Goal: Transaction & Acquisition: Purchase product/service

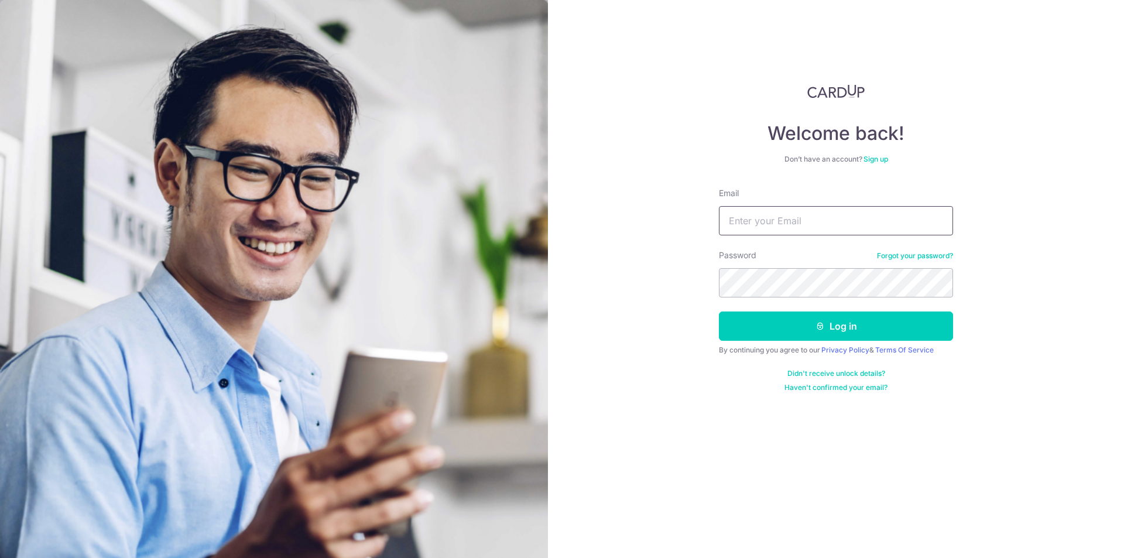
click at [778, 230] on input "Email" at bounding box center [836, 220] width 234 height 29
type input "alicia.sk.tan@gmail.com"
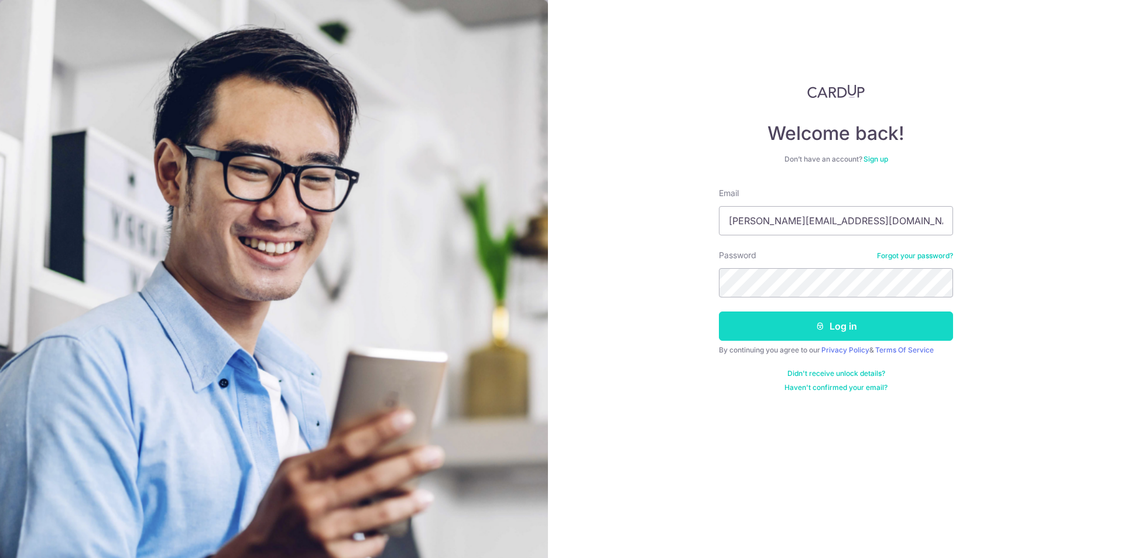
click at [755, 313] on button "Log in" at bounding box center [836, 325] width 234 height 29
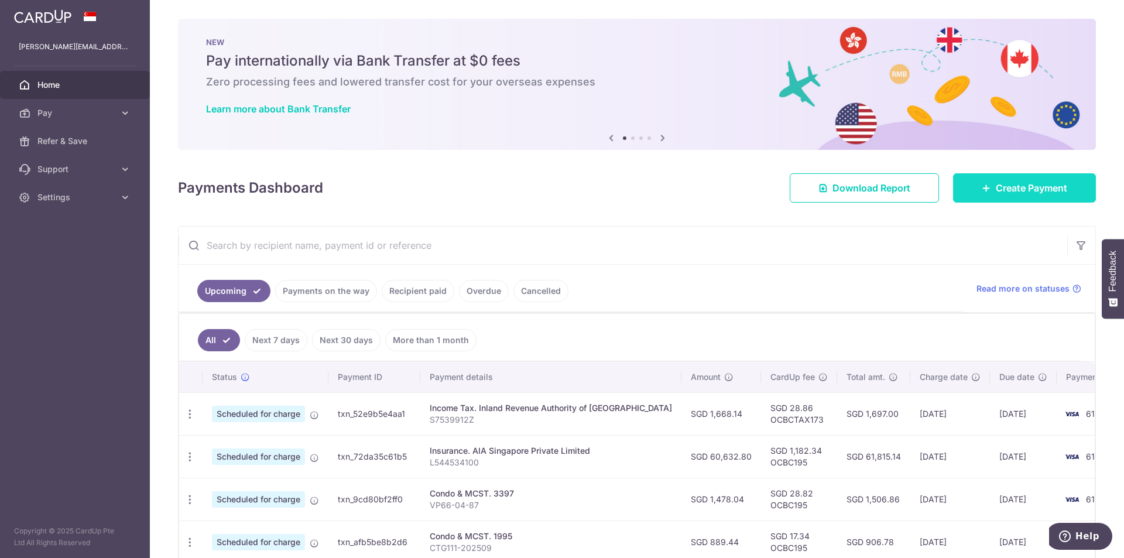
click at [1019, 186] on span "Create Payment" at bounding box center [1030, 188] width 71 height 14
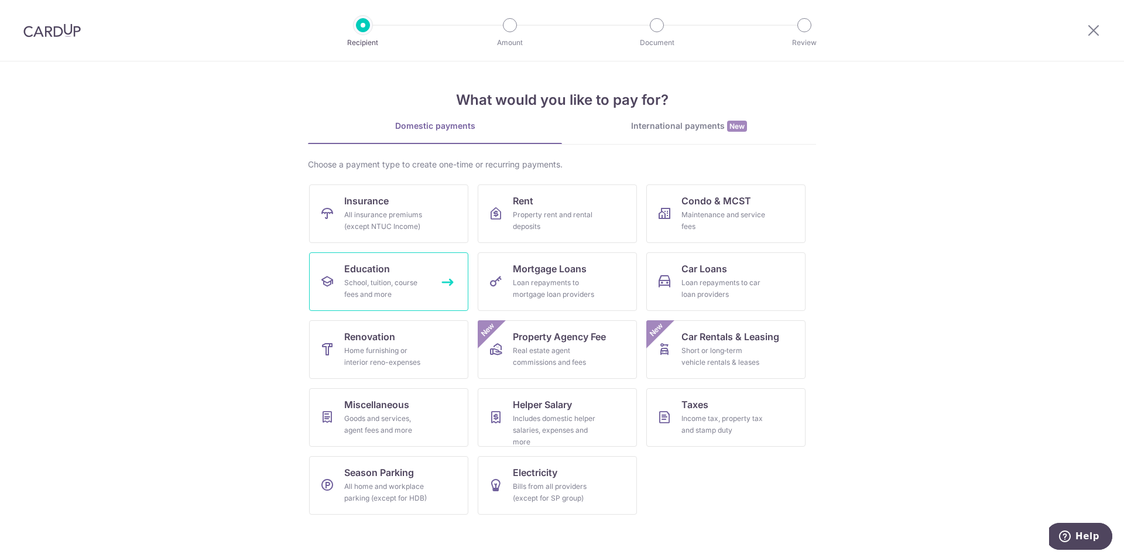
click at [373, 293] on div "School, tuition, course fees and more" at bounding box center [386, 288] width 84 height 23
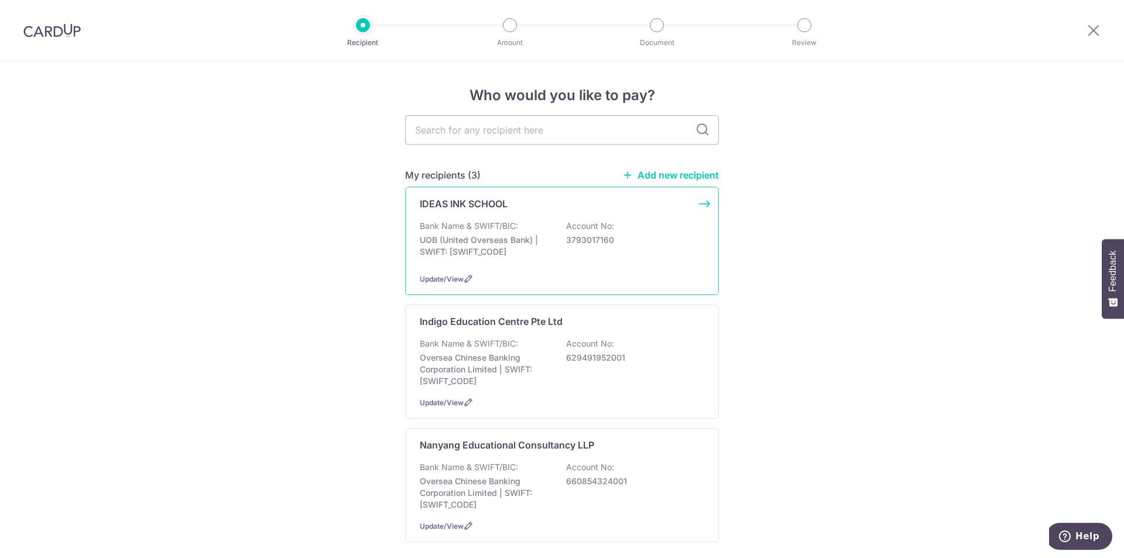
click at [465, 248] on p "UOB (United Overseas Bank) | SWIFT: UOVBSGSGXXX" at bounding box center [485, 245] width 131 height 23
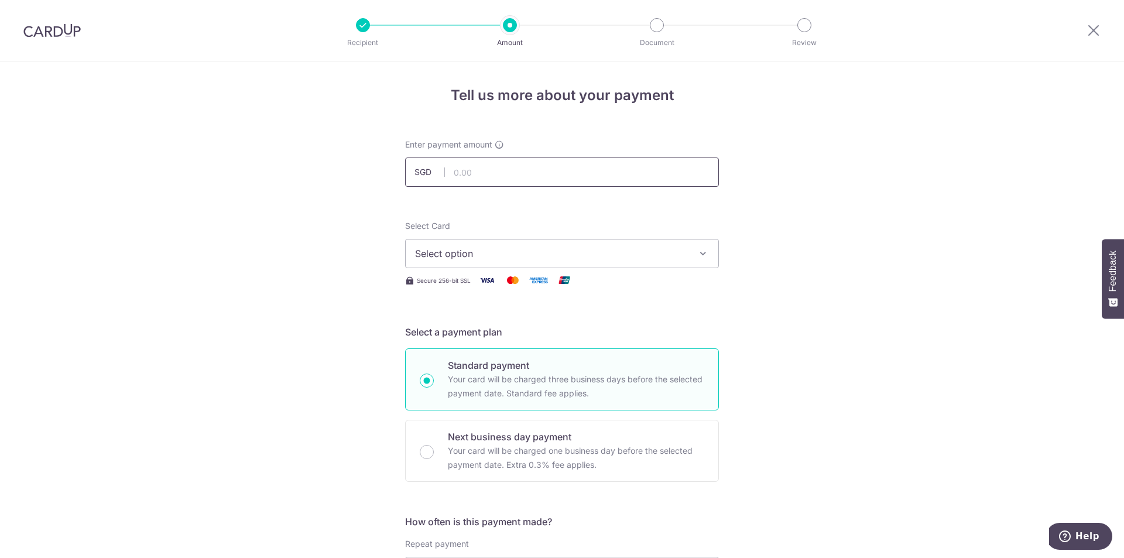
click at [464, 173] on input "text" at bounding box center [562, 171] width 314 height 29
type input "1,440.00"
click at [484, 264] on button "Select option" at bounding box center [562, 253] width 314 height 29
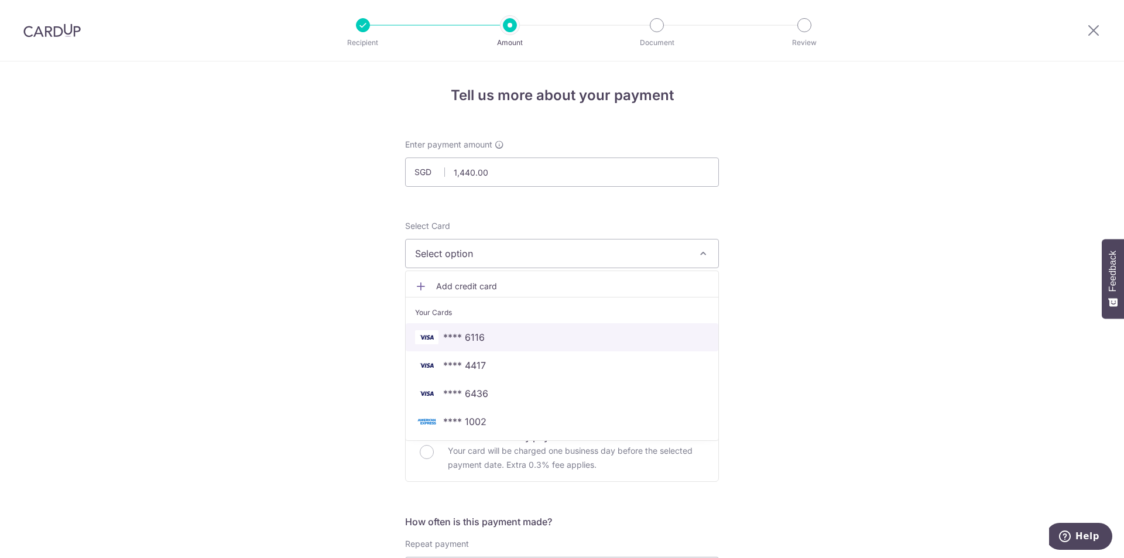
click at [484, 334] on span "**** 6116" at bounding box center [562, 337] width 294 height 14
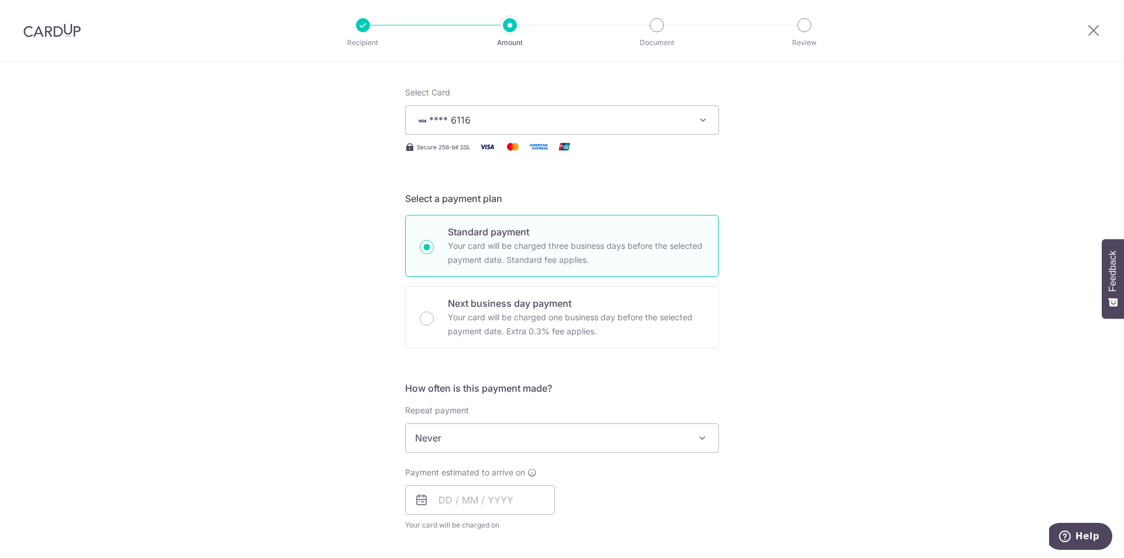
scroll to position [176, 0]
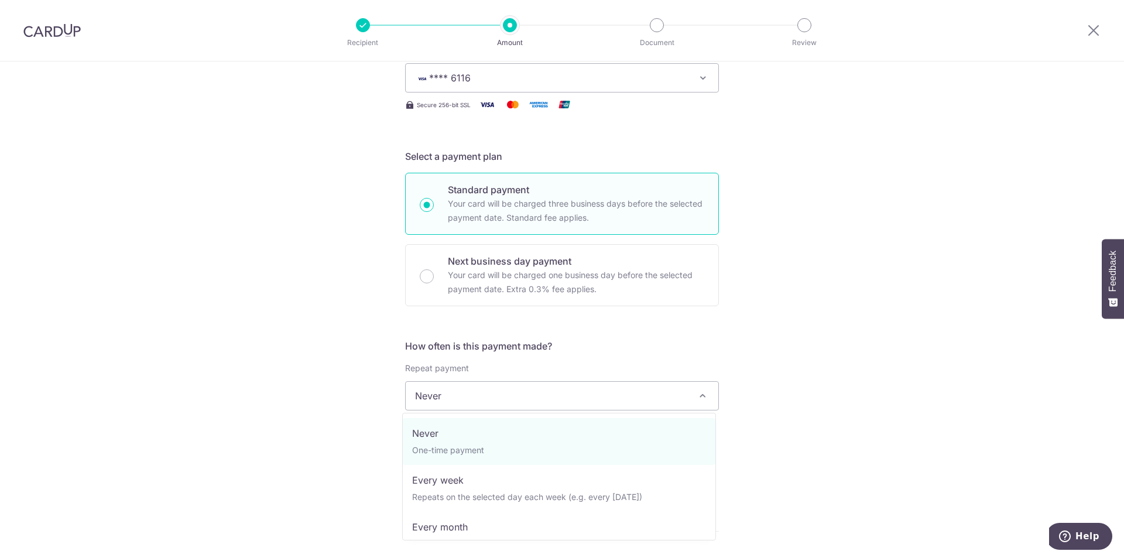
click at [493, 391] on span "Never" at bounding box center [562, 396] width 313 height 28
click at [868, 441] on div "Tell us more about your payment Enter payment amount SGD 1,440.00 1440.00 Selec…" at bounding box center [562, 415] width 1124 height 1059
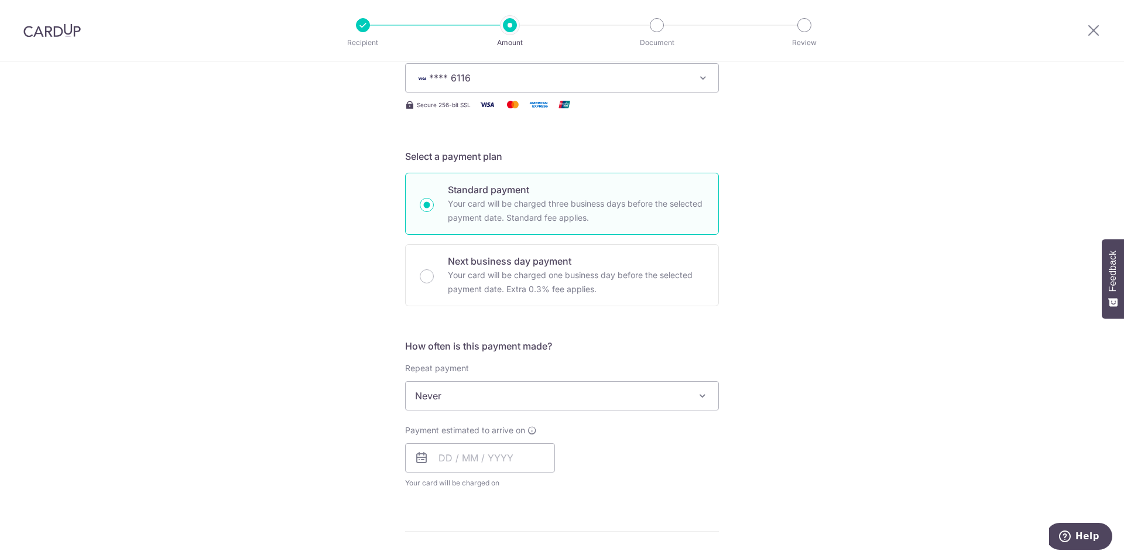
scroll to position [293, 0]
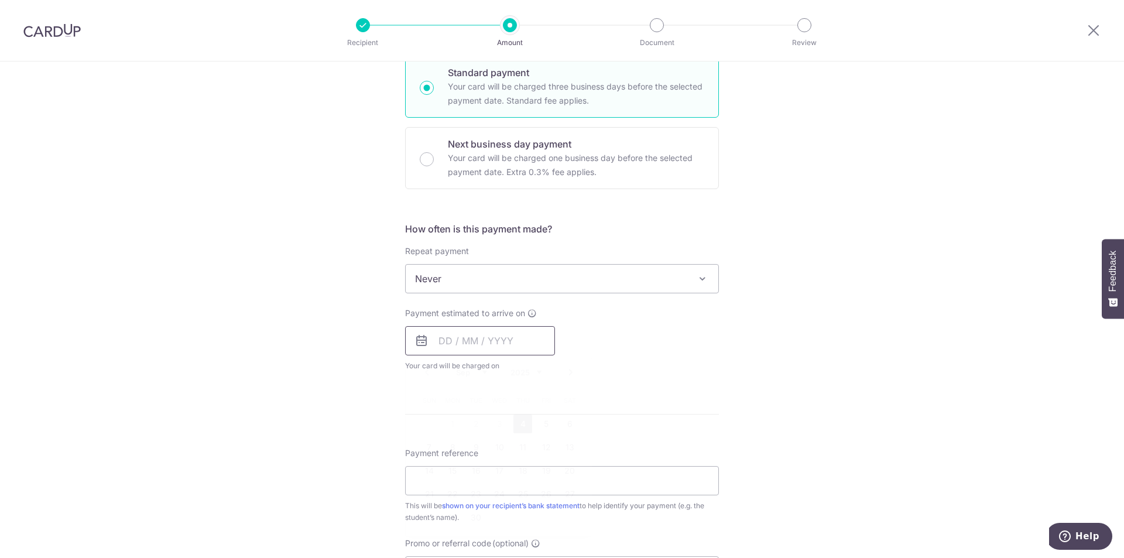
click at [451, 348] on input "text" at bounding box center [480, 340] width 150 height 29
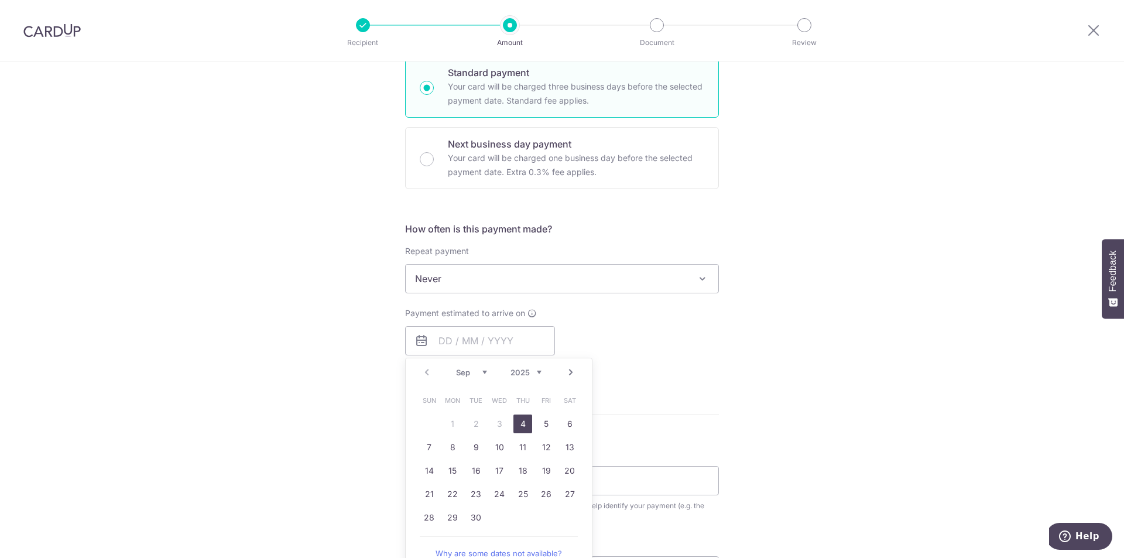
click at [520, 426] on link "4" at bounding box center [522, 423] width 19 height 19
type input "[DATE]"
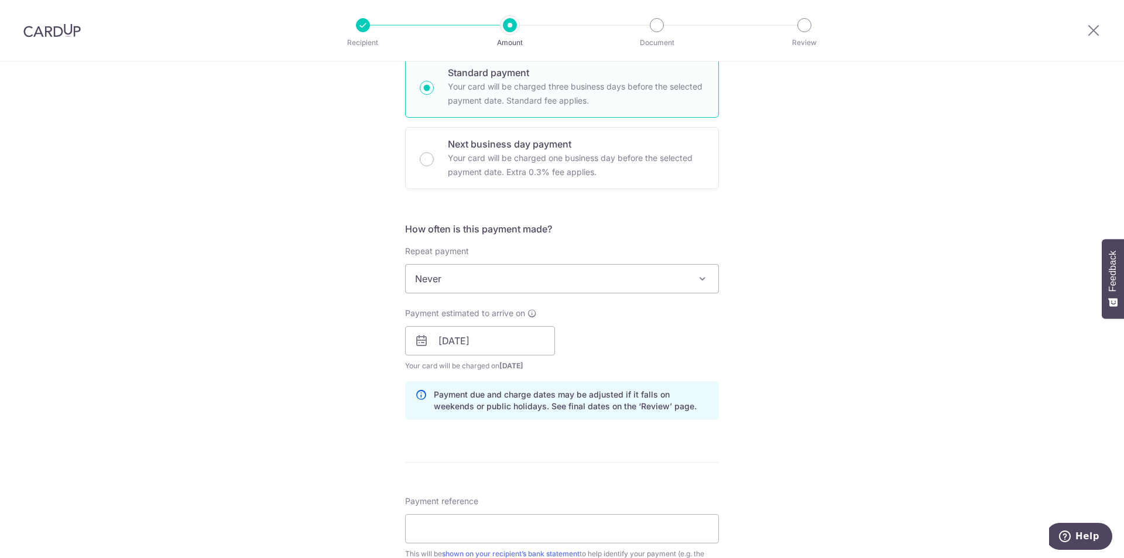
scroll to position [410, 0]
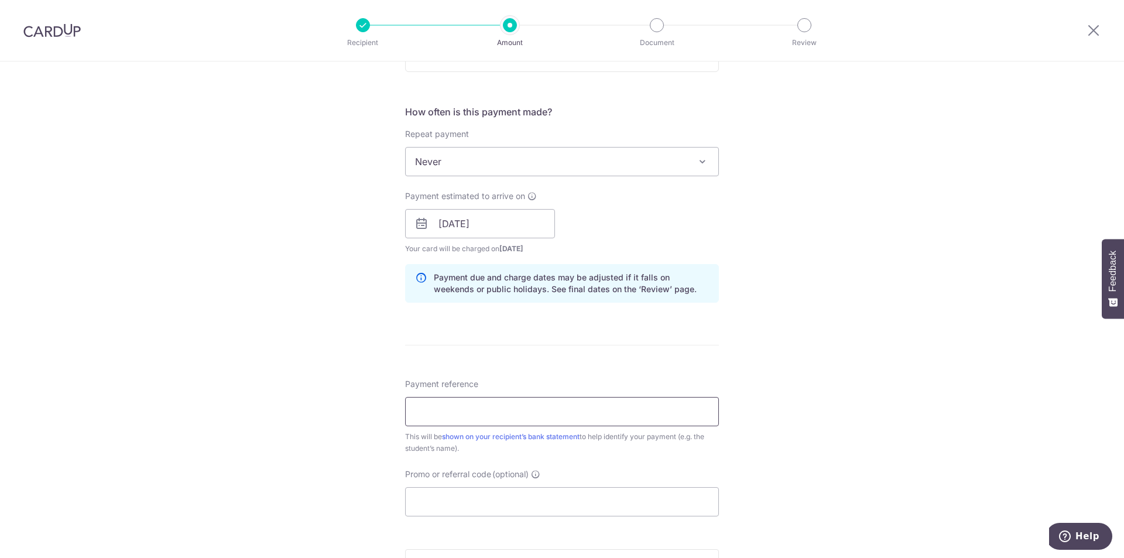
click at [492, 417] on input "Payment reference" at bounding box center [562, 411] width 314 height 29
click at [468, 414] on input "Payment reference" at bounding box center [562, 411] width 314 height 29
click at [510, 408] on input "EliseJoelleChua-2025/66" at bounding box center [562, 411] width 314 height 29
type input "EliseJoelleChua-2025-66"
click at [479, 501] on input "Promo or referral code (optional)" at bounding box center [562, 501] width 314 height 29
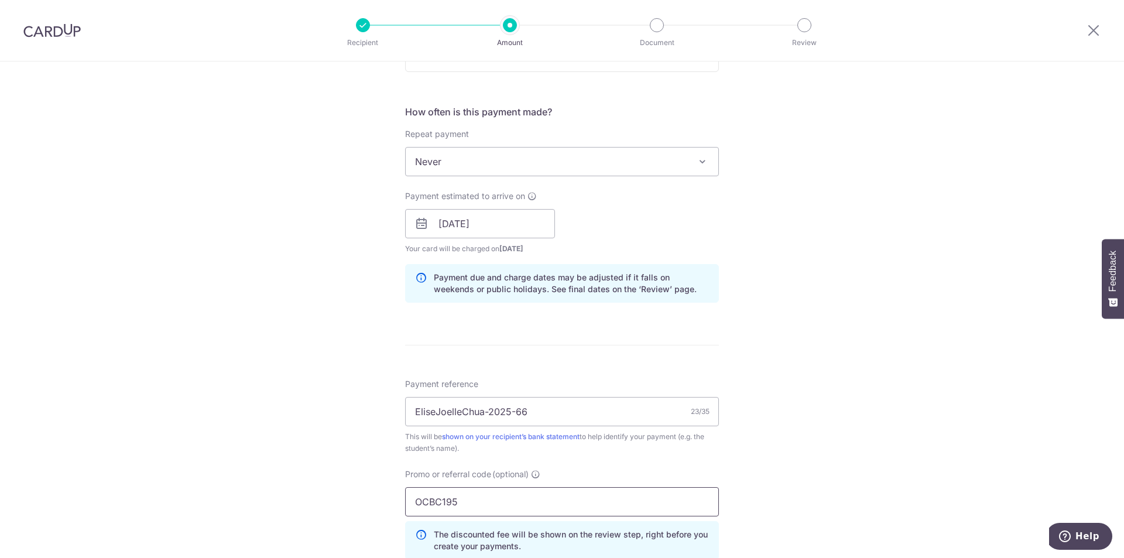
type input "OCBC195"
click at [836, 453] on div "Tell us more about your payment Enter payment amount SGD 1,440.00 1440.00 Selec…" at bounding box center [562, 231] width 1124 height 1159
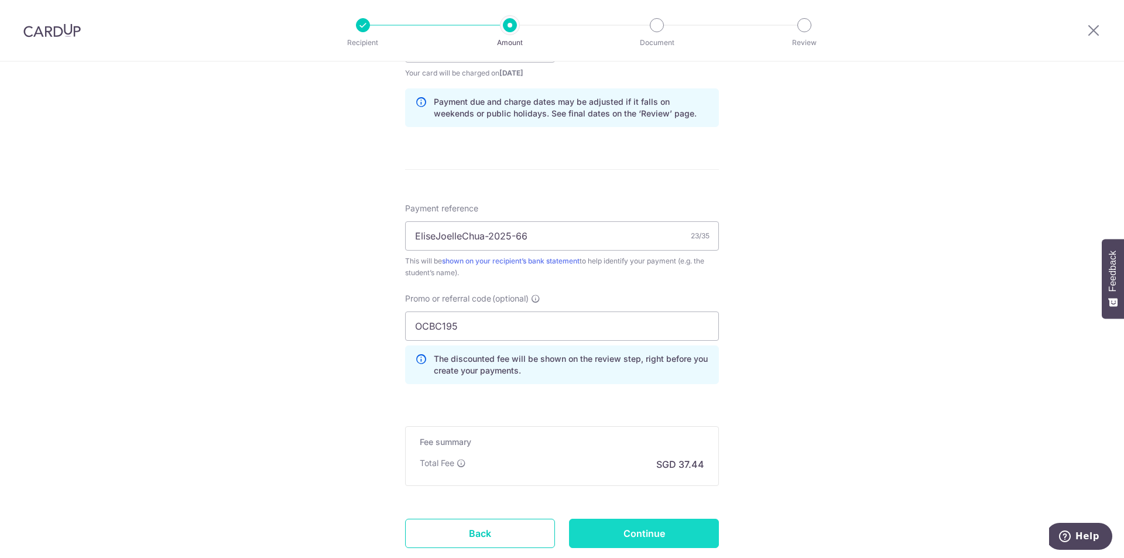
click at [669, 526] on input "Continue" at bounding box center [644, 533] width 150 height 29
type input "Create Schedule"
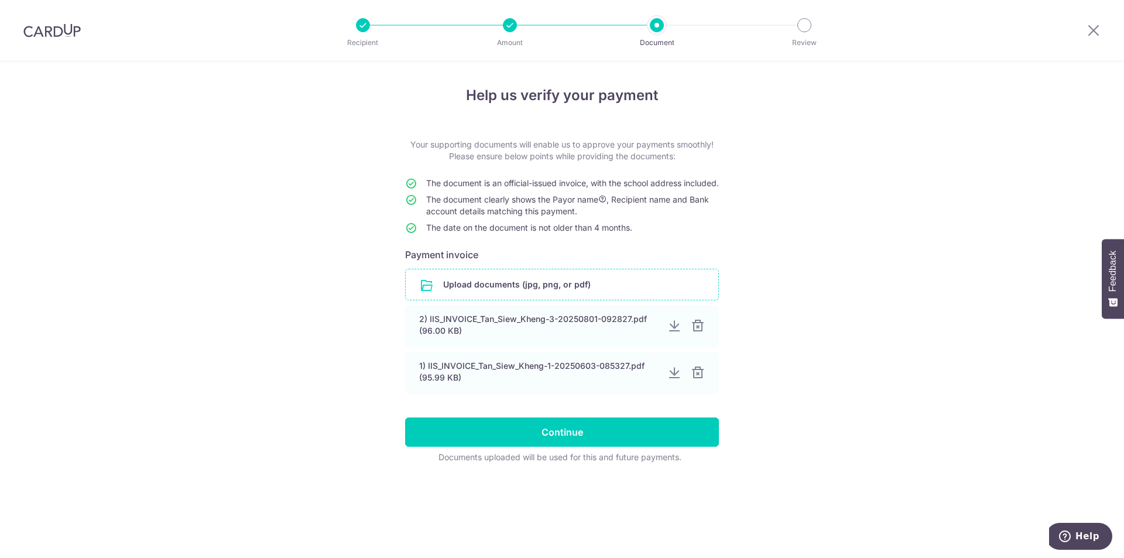
click at [539, 300] on input "file" at bounding box center [562, 284] width 313 height 30
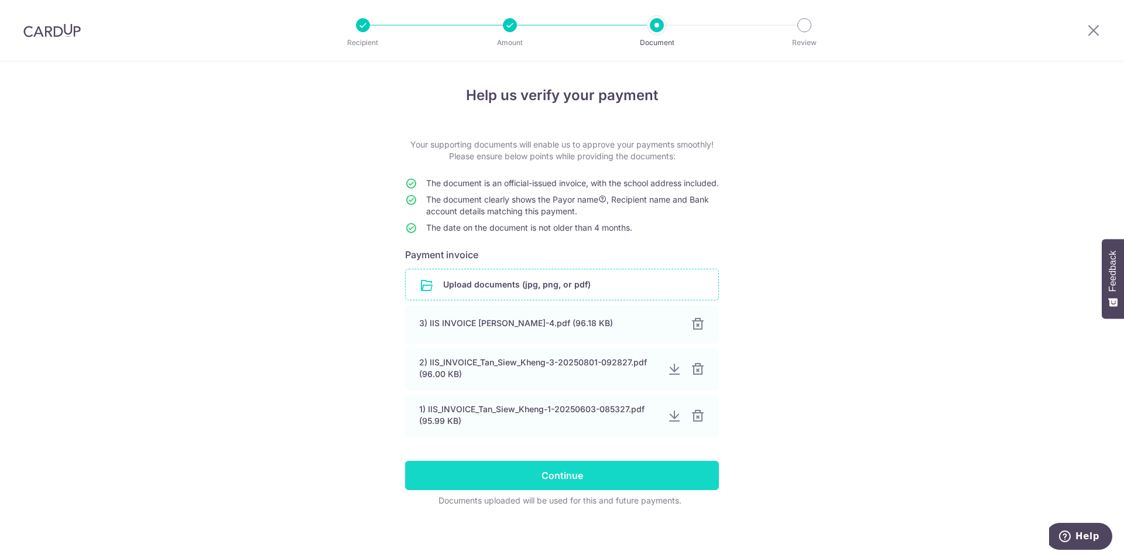
click at [508, 480] on input "Continue" at bounding box center [562, 475] width 314 height 29
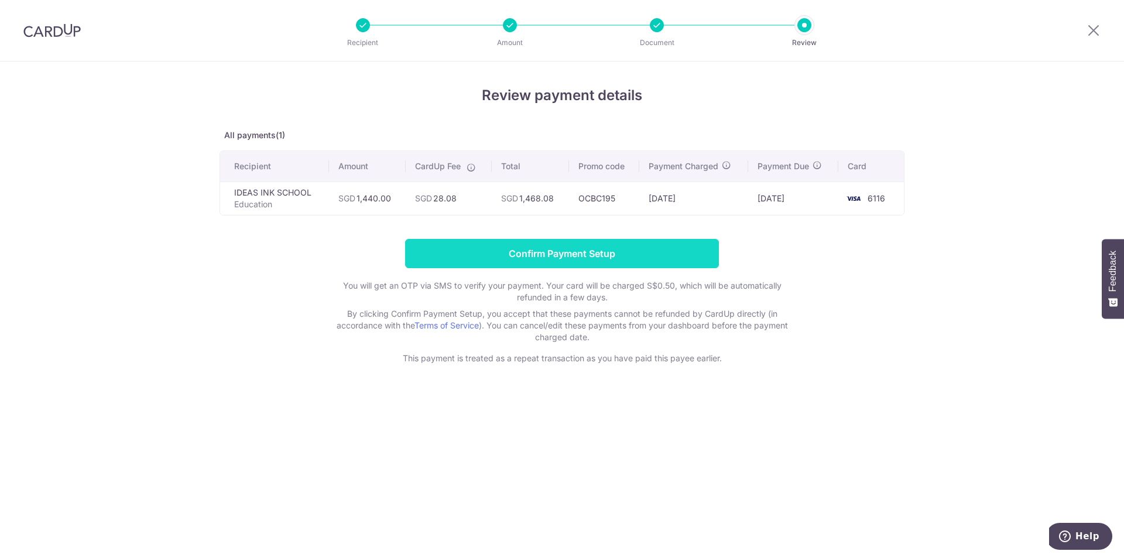
click at [499, 243] on input "Confirm Payment Setup" at bounding box center [562, 253] width 314 height 29
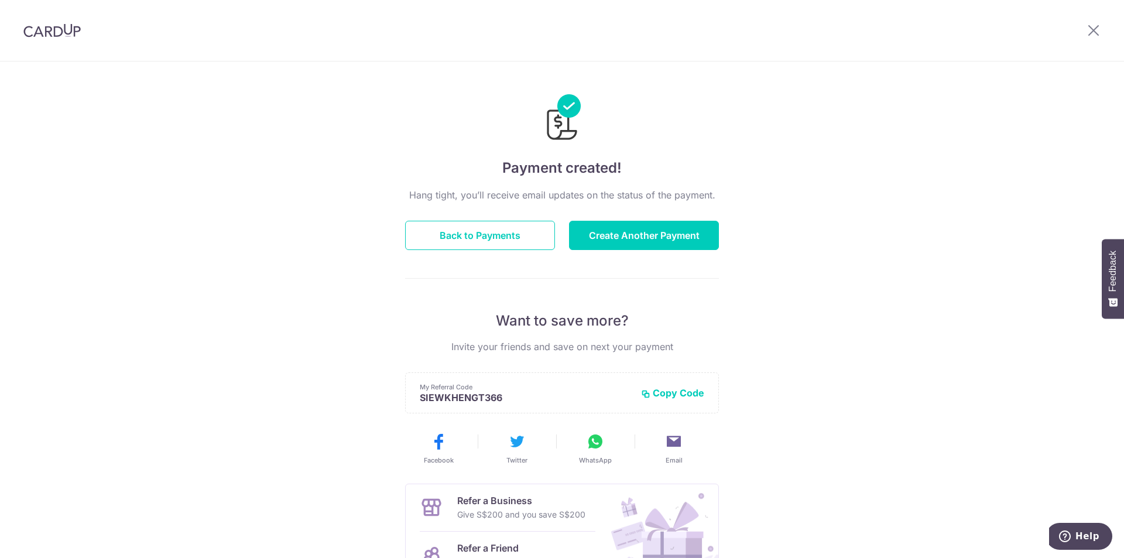
click at [37, 29] on img at bounding box center [51, 30] width 57 height 14
